Goal: Information Seeking & Learning: Learn about a topic

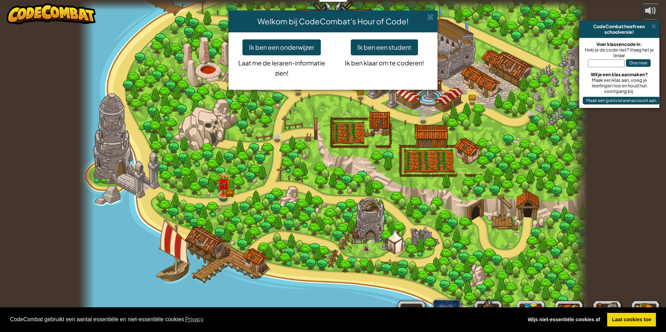
select select "nl-[GEOGRAPHIC_DATA]"
click at [389, 48] on button "Ik ben een student" at bounding box center [384, 47] width 67 height 16
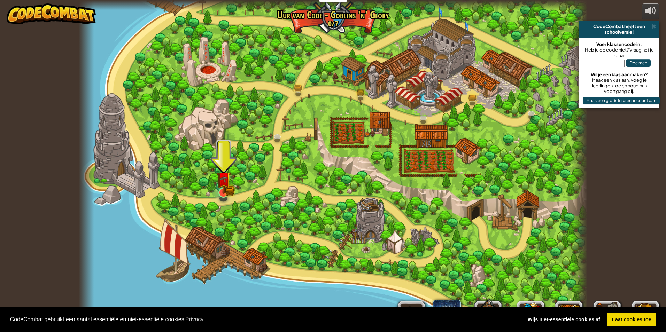
click at [225, 192] on img at bounding box center [224, 179] width 14 height 30
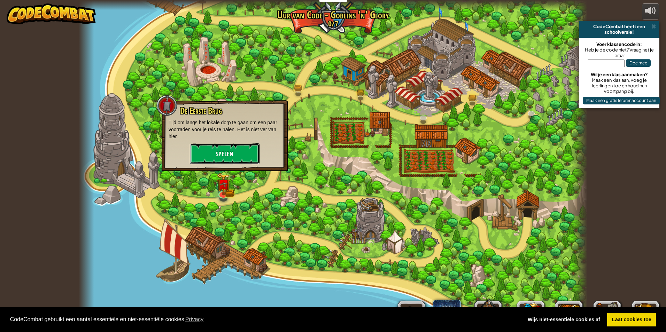
click at [235, 154] on button "Spelen" at bounding box center [225, 154] width 70 height 21
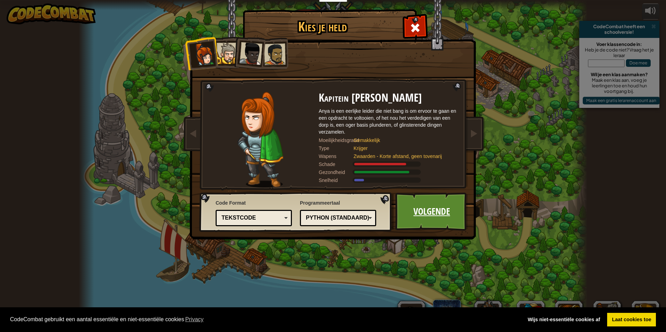
click at [454, 220] on link "Volgende" at bounding box center [431, 212] width 73 height 38
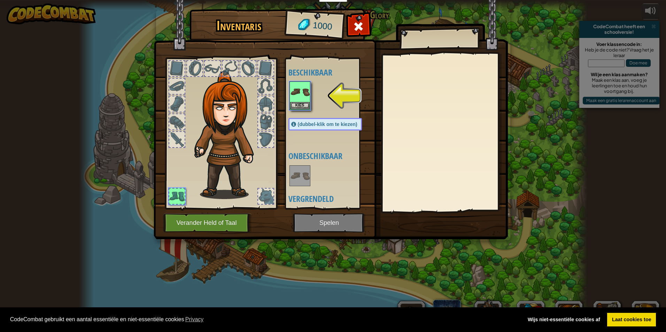
click at [320, 220] on img at bounding box center [331, 113] width 354 height 253
click at [296, 89] on img at bounding box center [300, 92] width 20 height 20
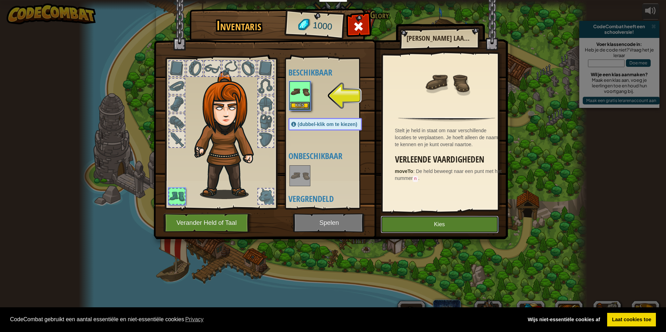
click at [466, 226] on button "Kies" at bounding box center [440, 224] width 118 height 17
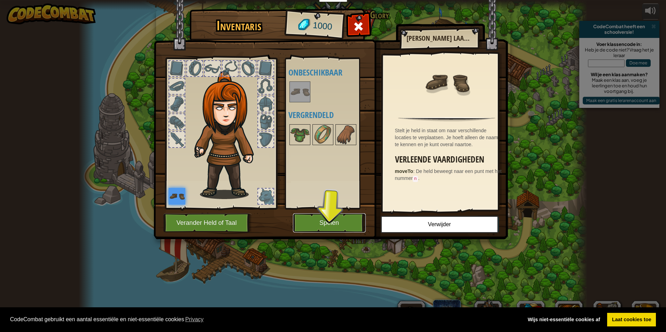
click at [344, 222] on button "Spelen" at bounding box center [329, 223] width 73 height 19
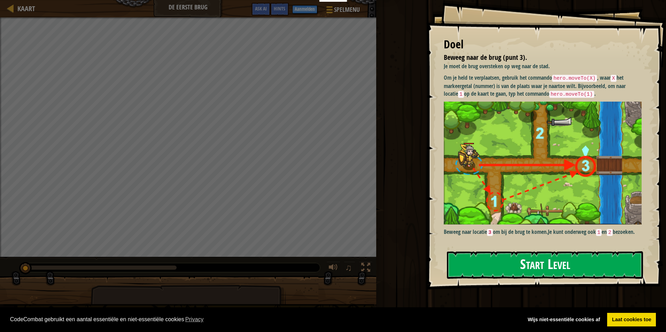
click at [500, 268] on button "Start Level" at bounding box center [545, 266] width 196 height 28
